Goal: Find specific page/section: Find specific page/section

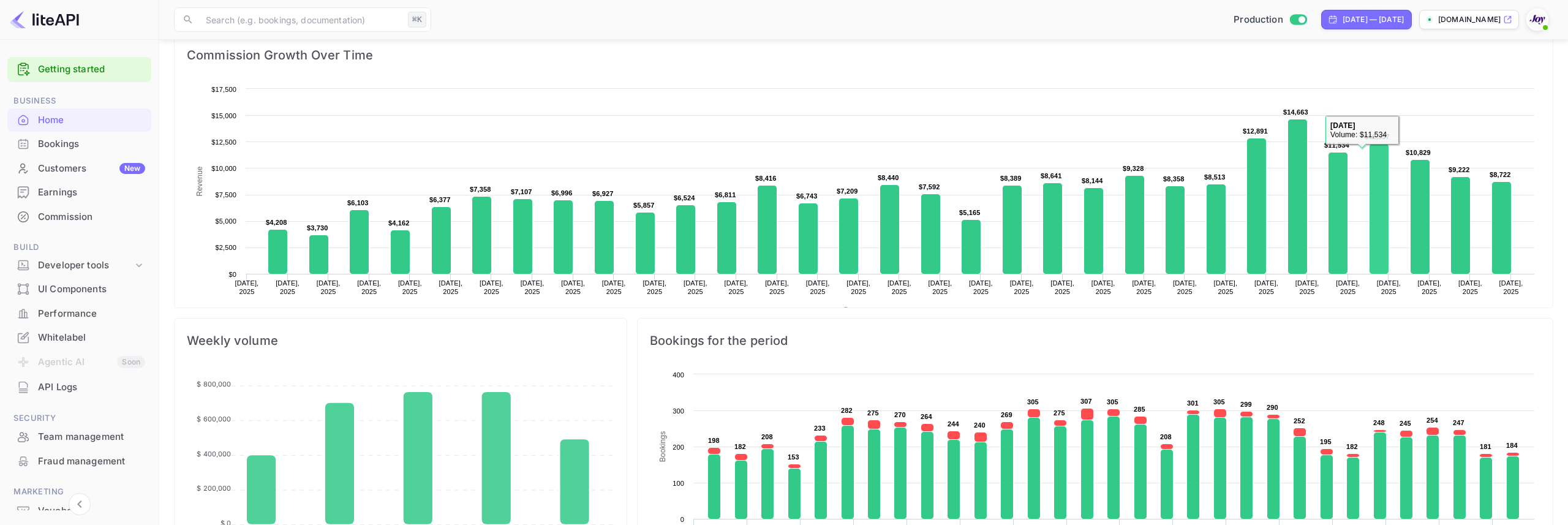
scroll to position [199, 452]
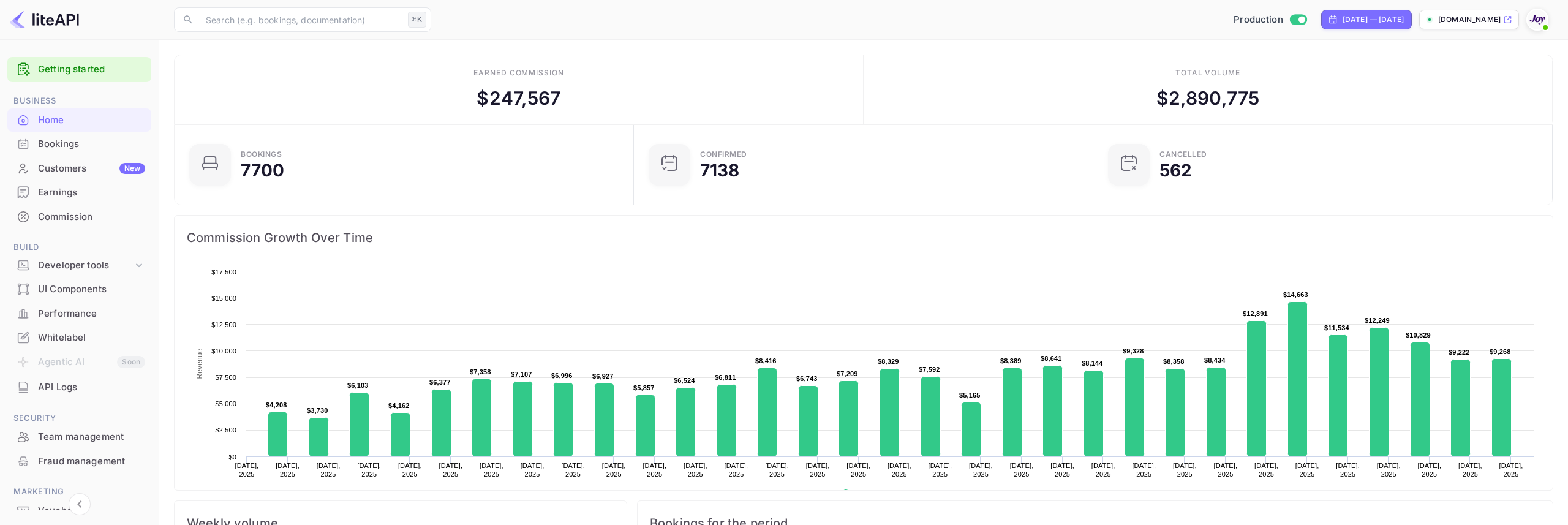
click at [976, 30] on div "Production [DATE] — [DATE] [DOMAIN_NAME]" at bounding box center [995, 19] width 1117 height 22
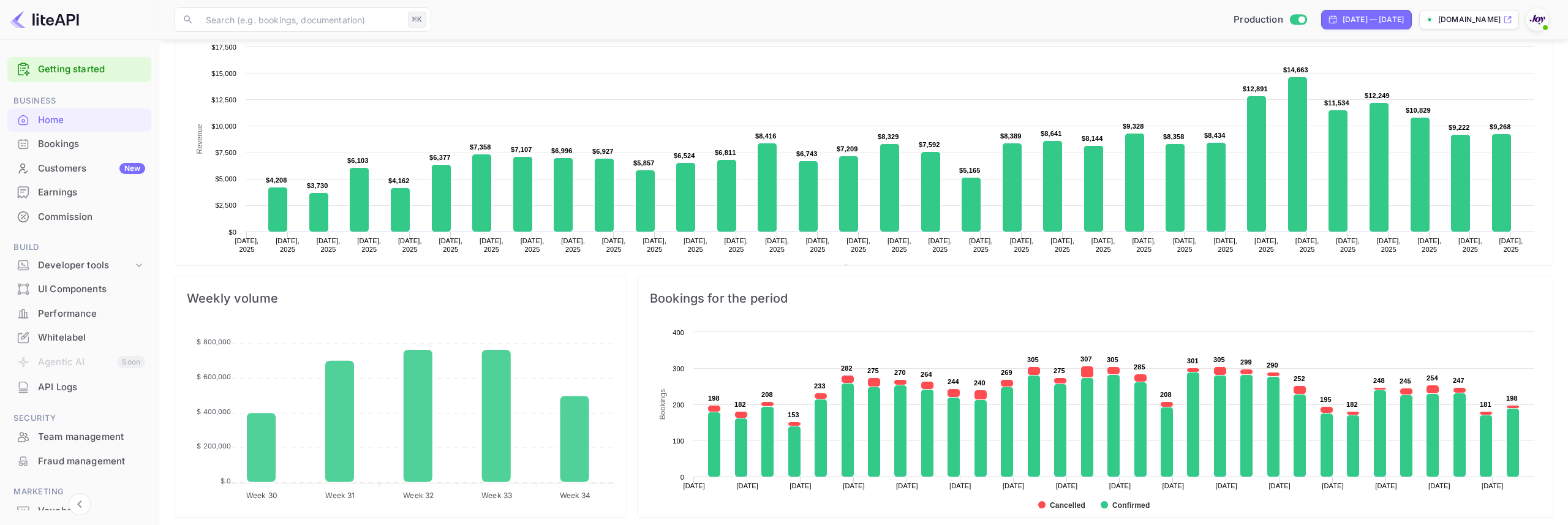
scroll to position [247, 0]
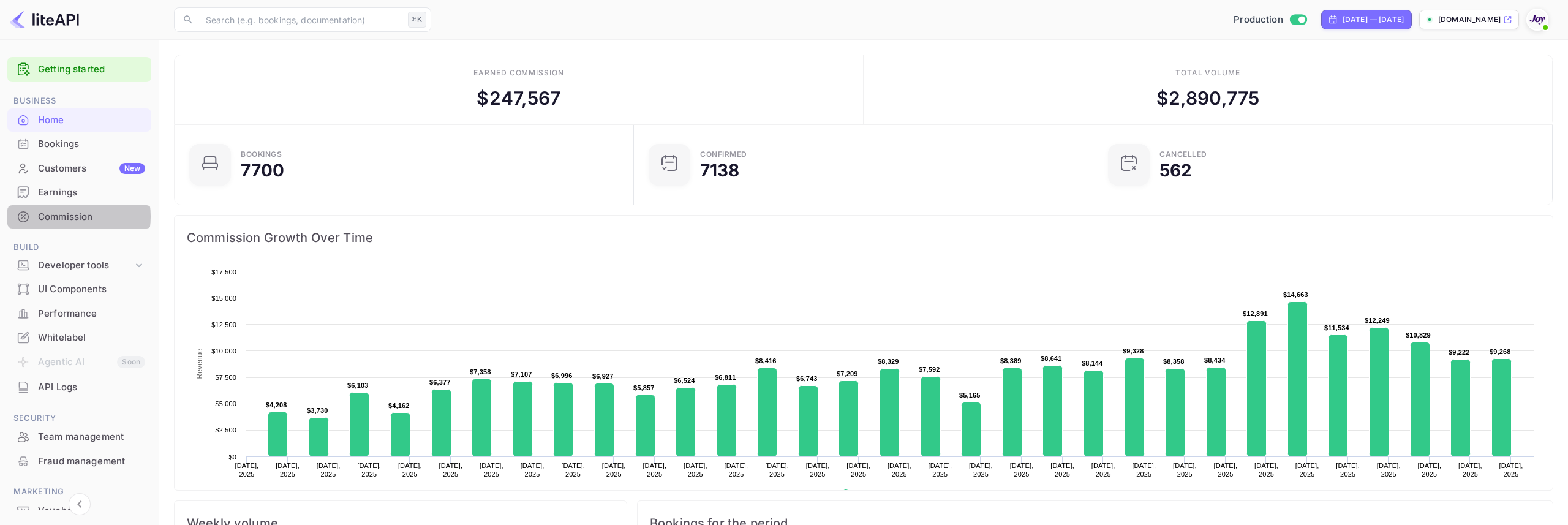
click at [61, 217] on div "Commission" at bounding box center [91, 217] width 107 height 14
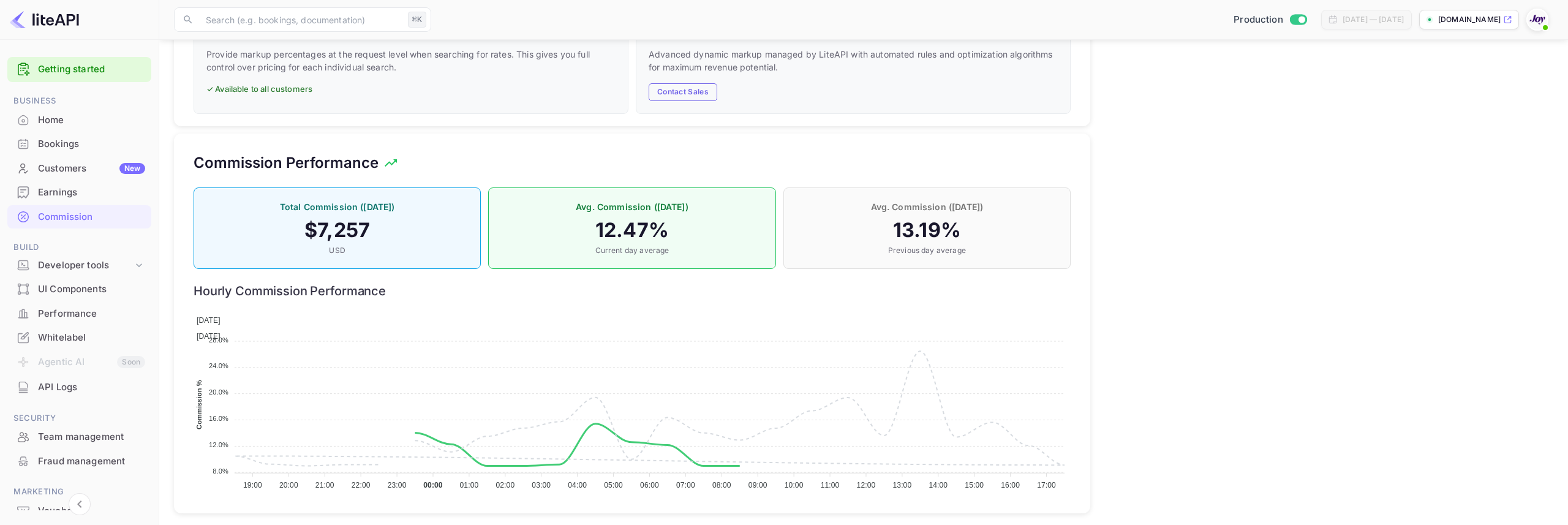
scroll to position [831, 0]
